Goal: Task Accomplishment & Management: Use online tool/utility

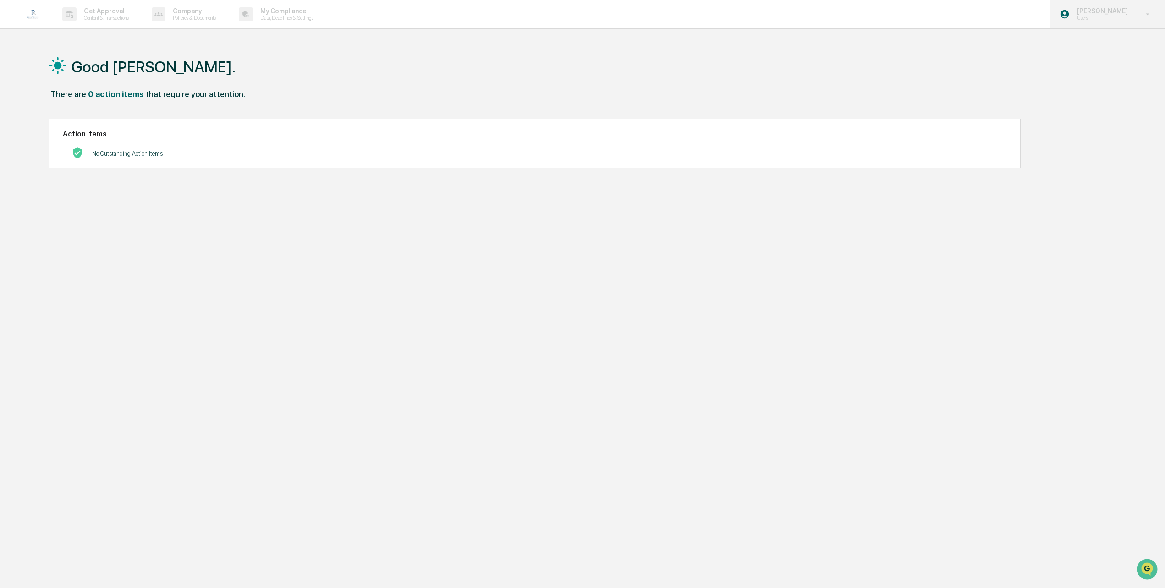
click at [1099, 15] on p "Users" at bounding box center [1100, 18] width 63 height 6
click at [1084, 45] on li "Switch to Admin view..." at bounding box center [1098, 46] width 128 height 17
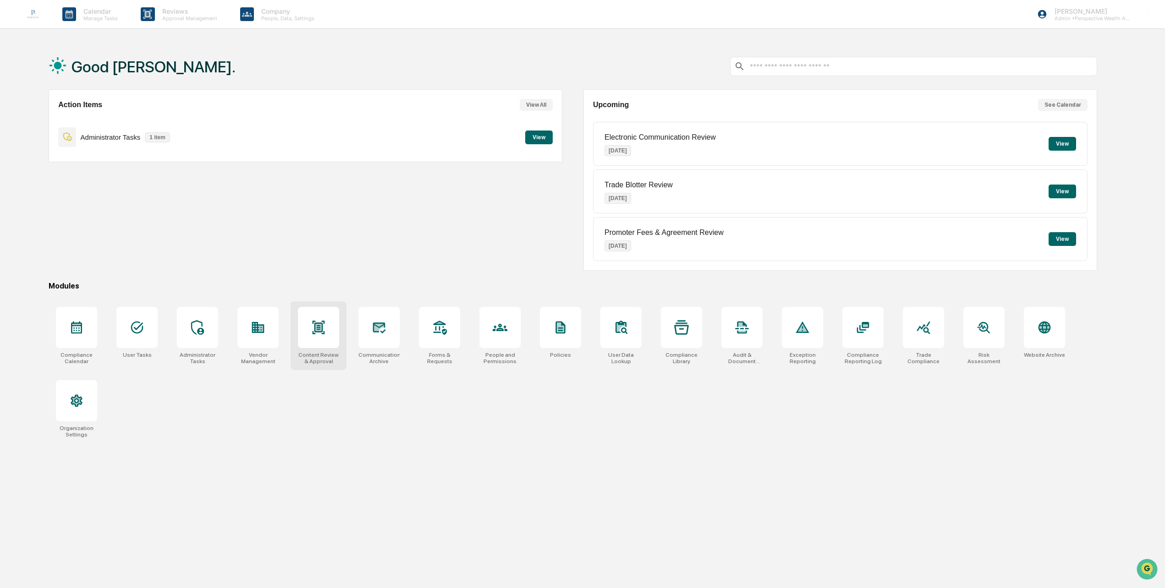
click at [317, 332] on icon at bounding box center [318, 327] width 15 height 15
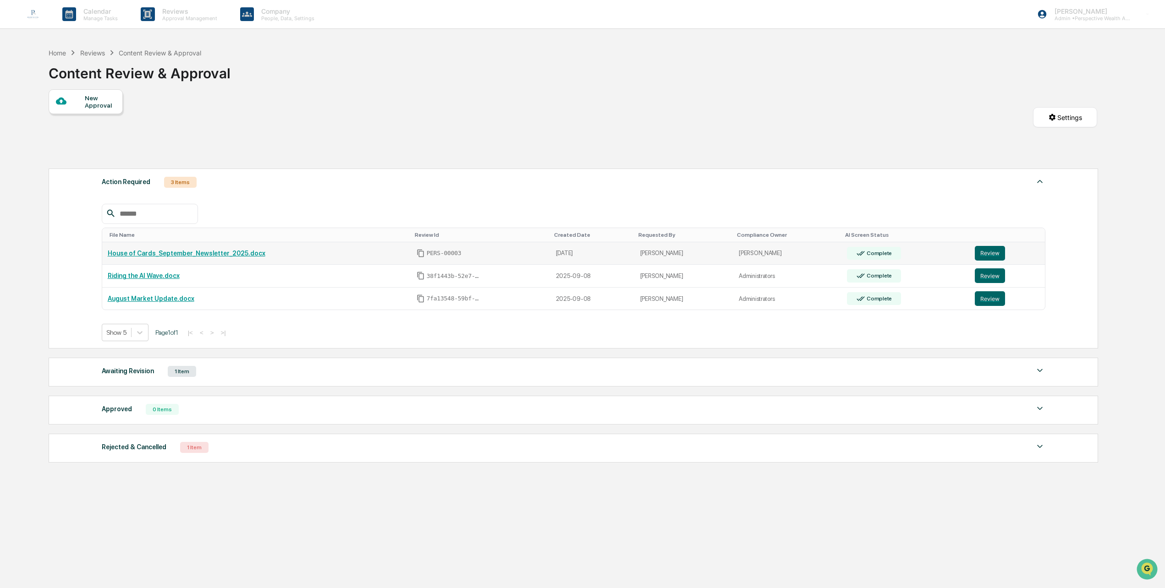
click at [209, 252] on link "House of Cards_September_Newsletter_2025.docx" at bounding box center [187, 253] width 158 height 7
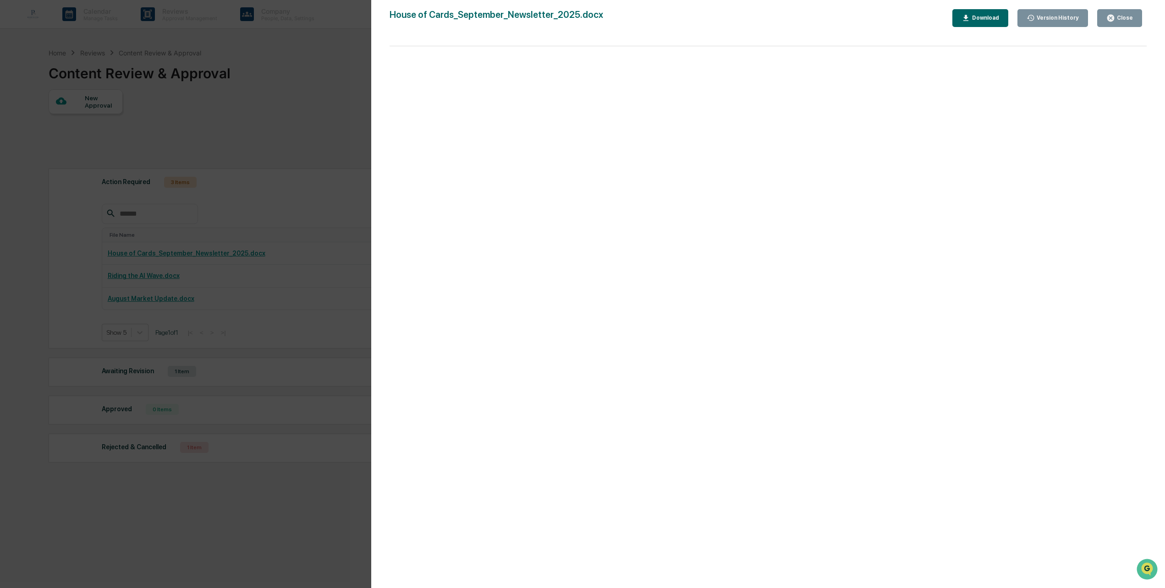
click at [1113, 17] on icon "button" at bounding box center [1110, 18] width 7 height 7
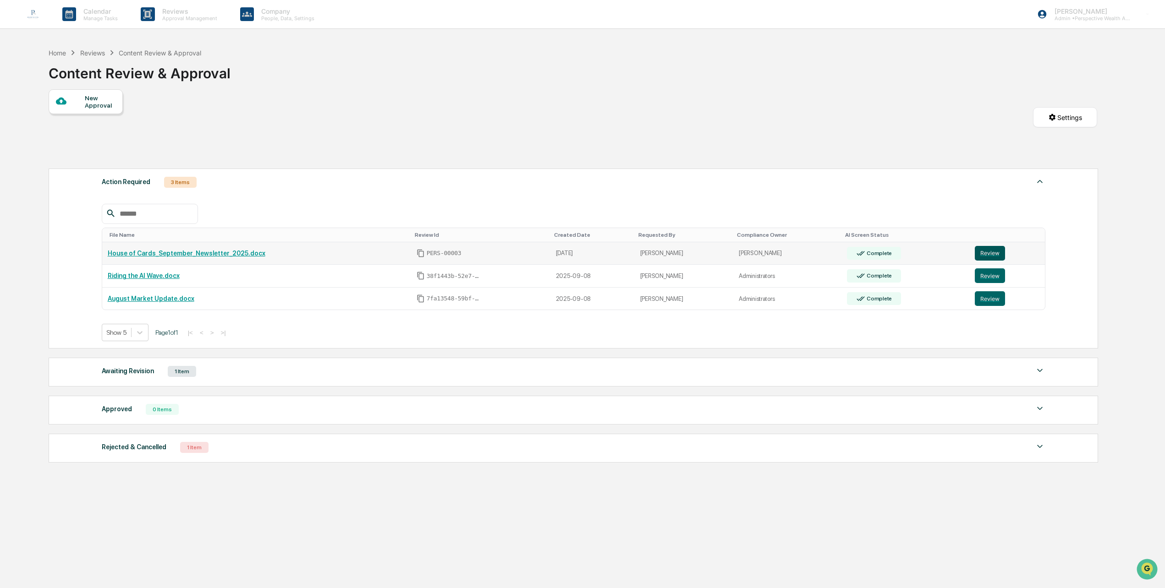
click at [983, 251] on button "Review" at bounding box center [989, 253] width 30 height 15
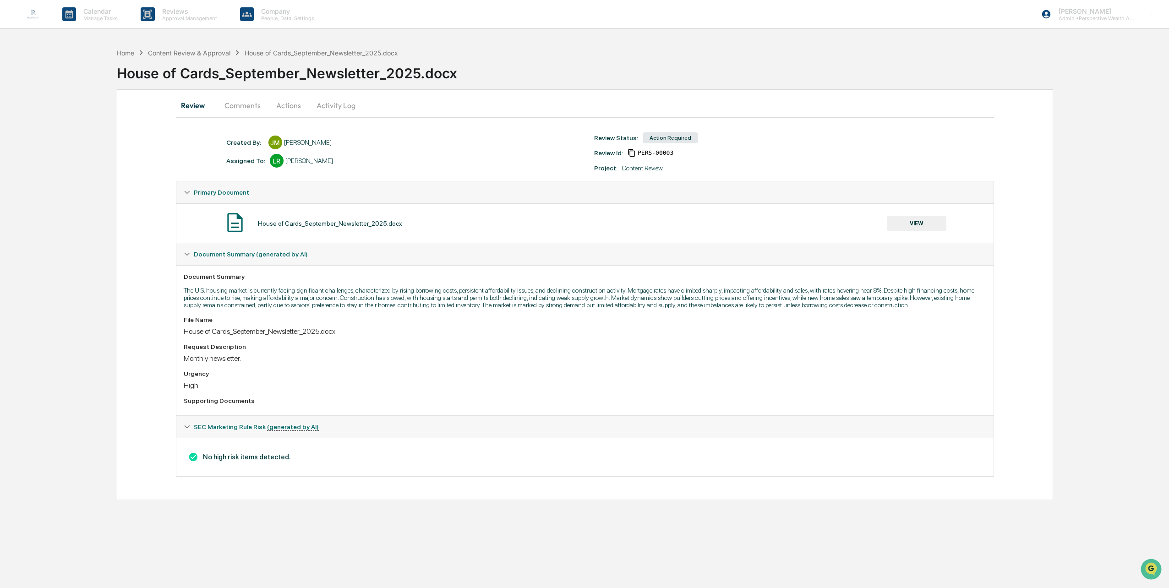
click at [334, 110] on button "Activity Log" at bounding box center [336, 105] width 54 height 22
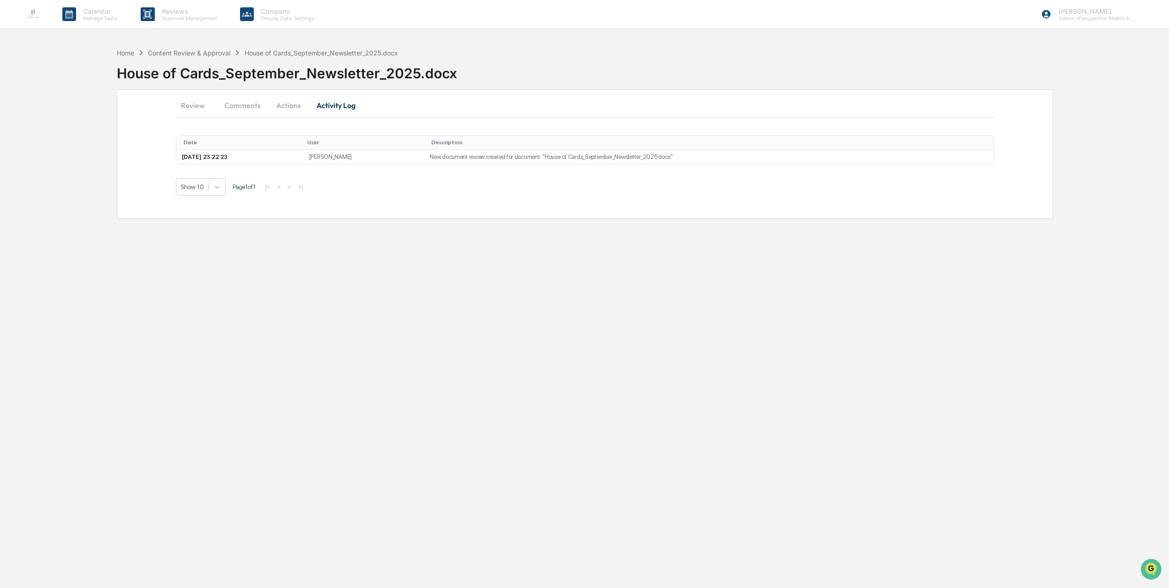
click at [287, 108] on button "Actions" at bounding box center [288, 105] width 41 height 22
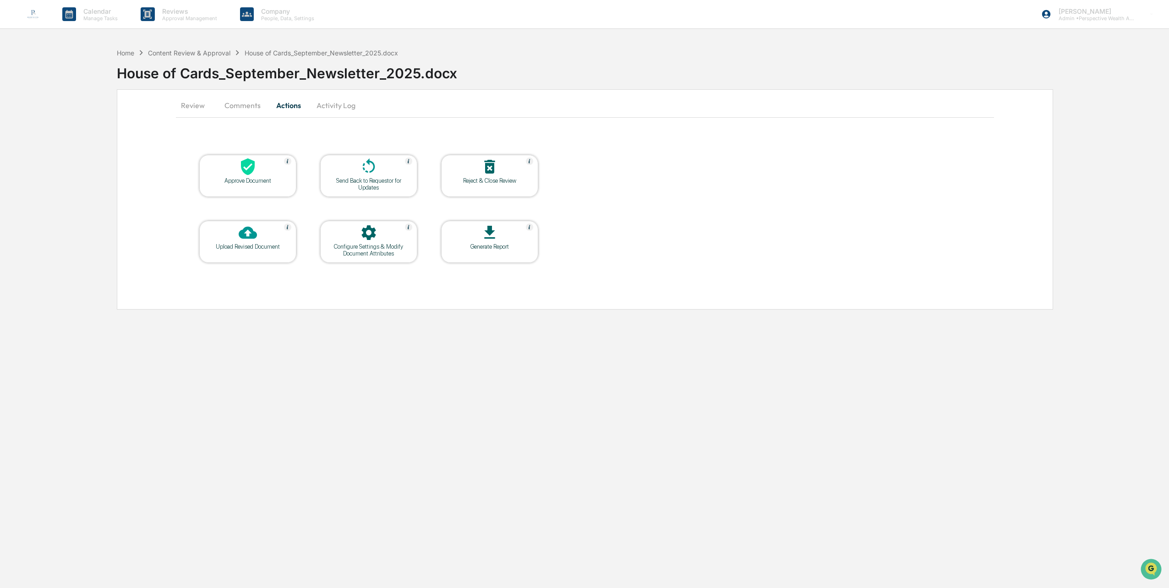
click at [251, 108] on button "Comments" at bounding box center [242, 105] width 51 height 22
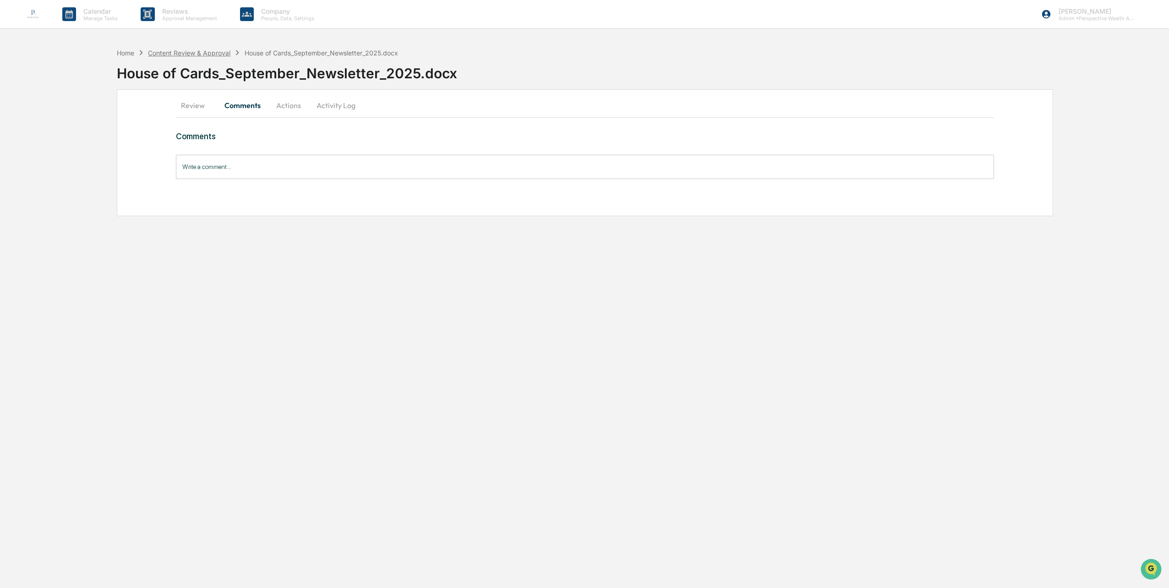
click at [214, 50] on div "Content Review & Approval" at bounding box center [189, 53] width 82 height 8
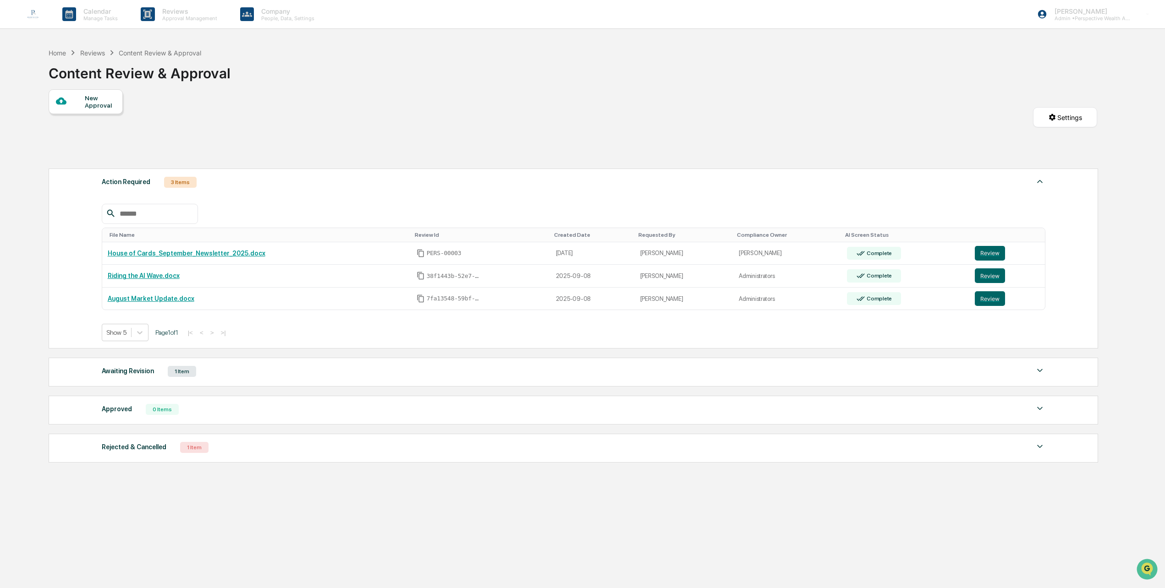
click at [127, 367] on div "Awaiting Revision" at bounding box center [128, 371] width 52 height 12
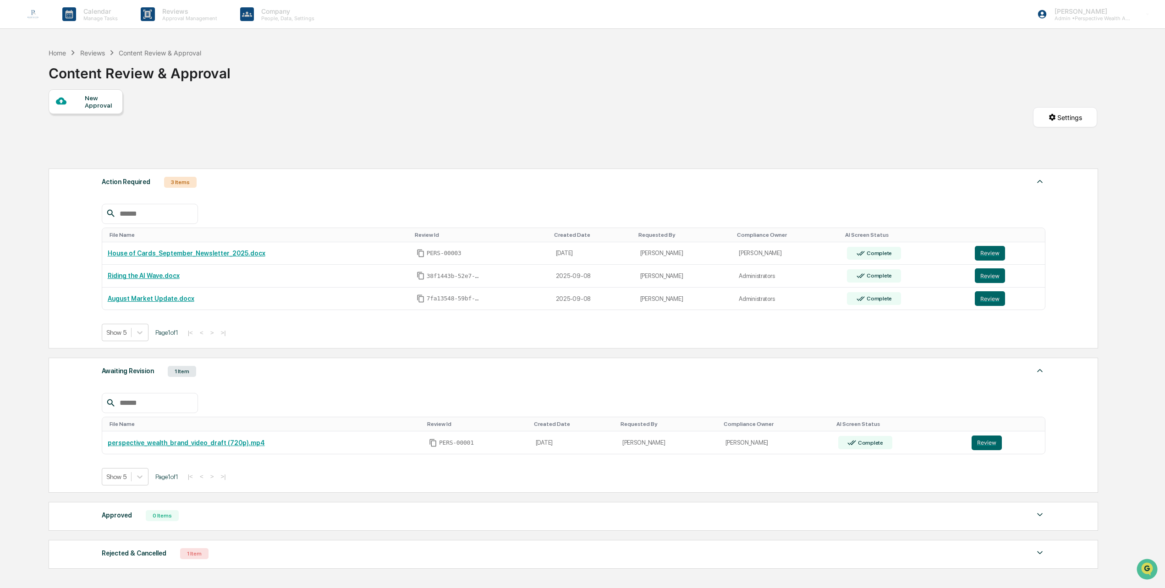
click at [127, 367] on div "Awaiting Revision" at bounding box center [128, 371] width 52 height 12
